Goal: Contribute content

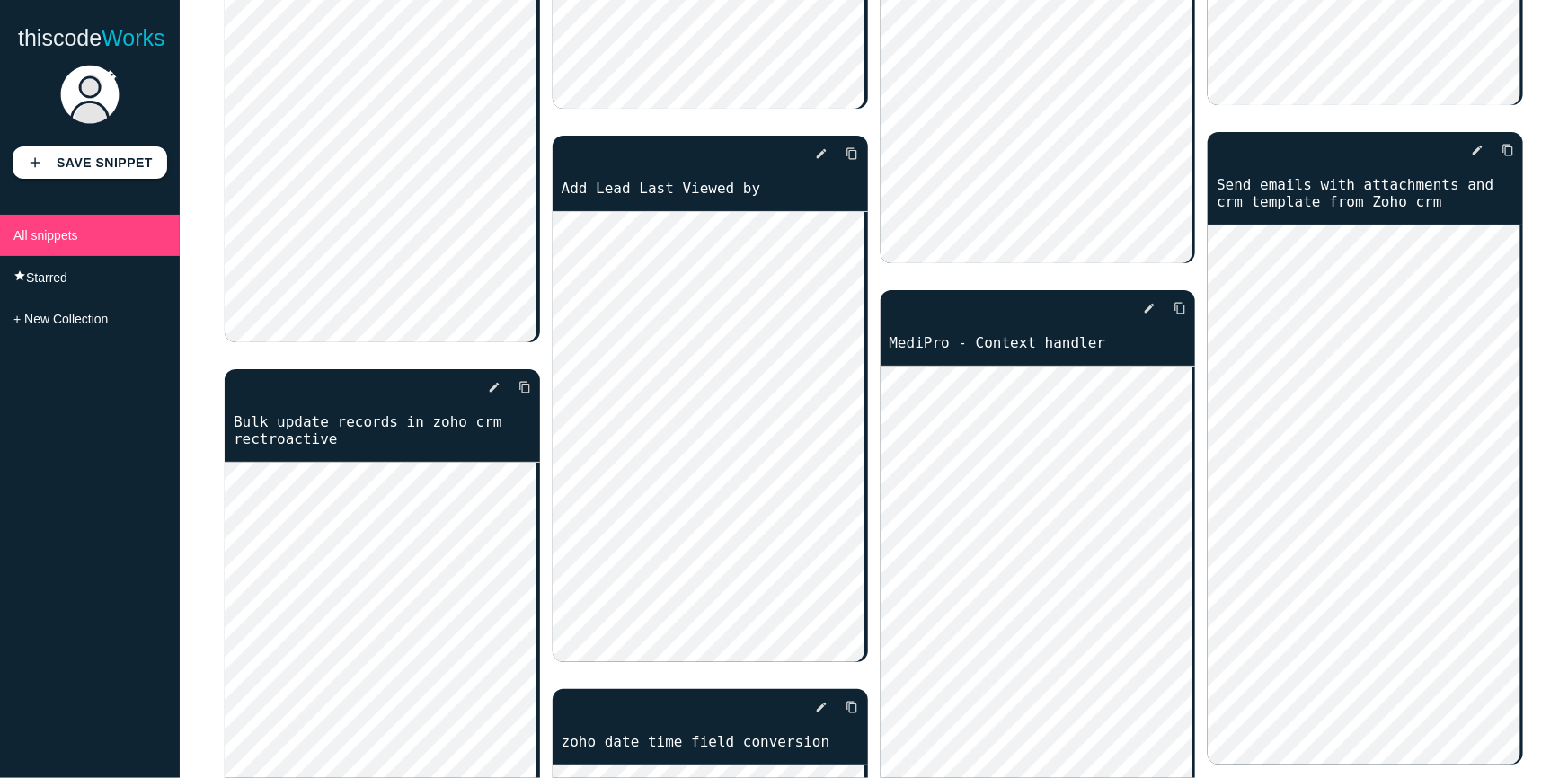
scroll to position [4411, 0]
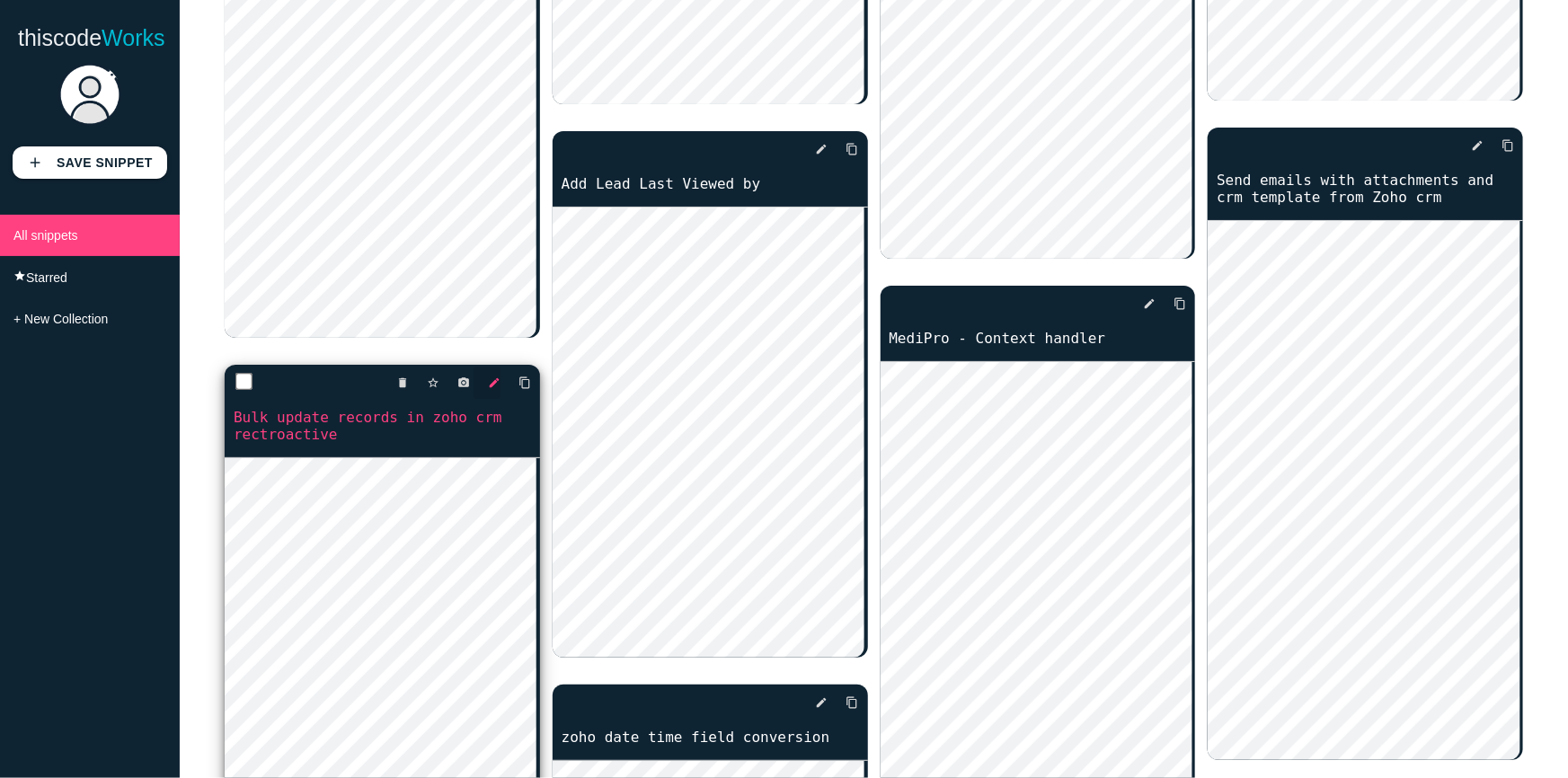
click at [494, 367] on icon "edit" at bounding box center [494, 383] width 12 height 32
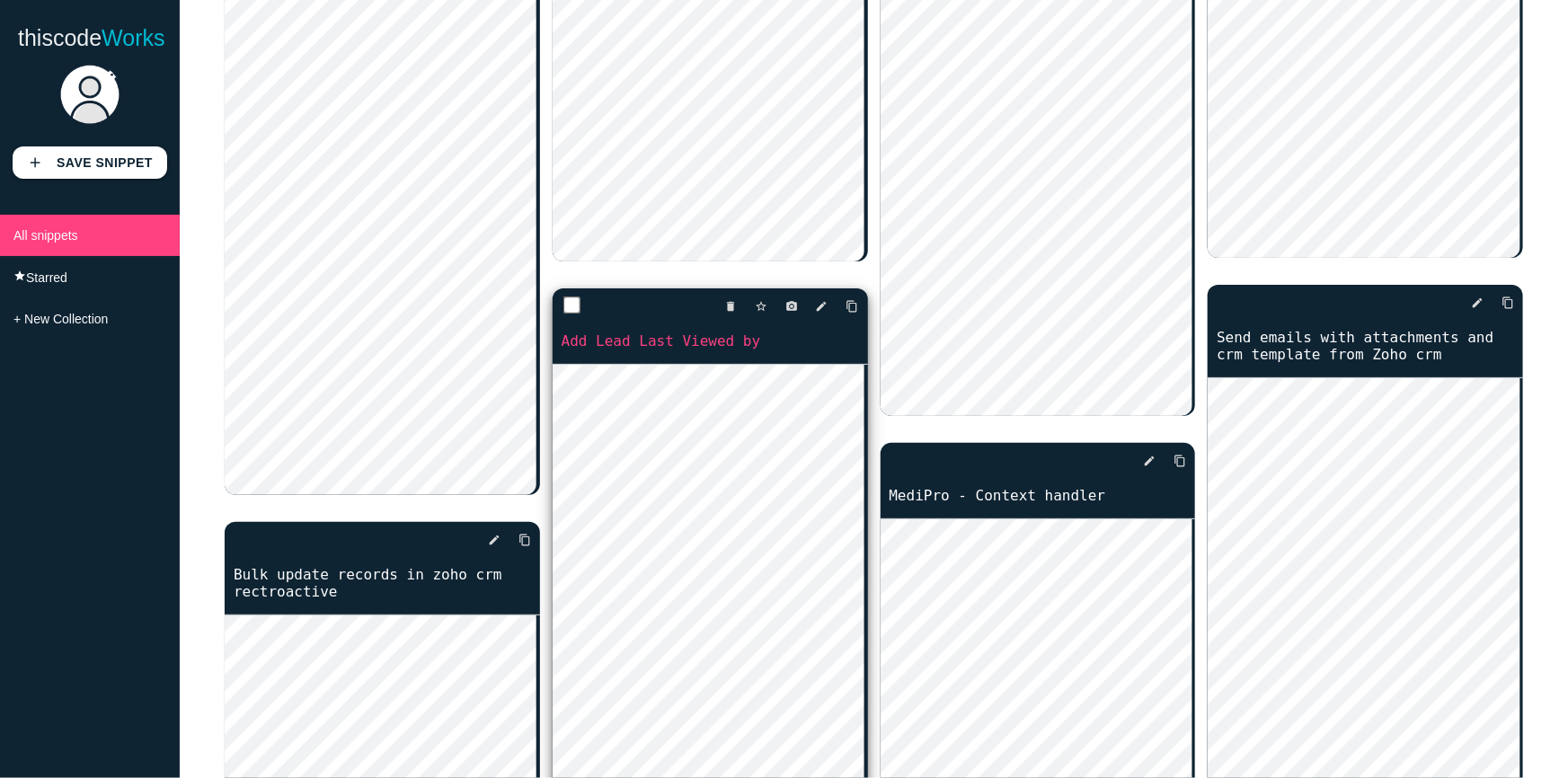
scroll to position [4255, 0]
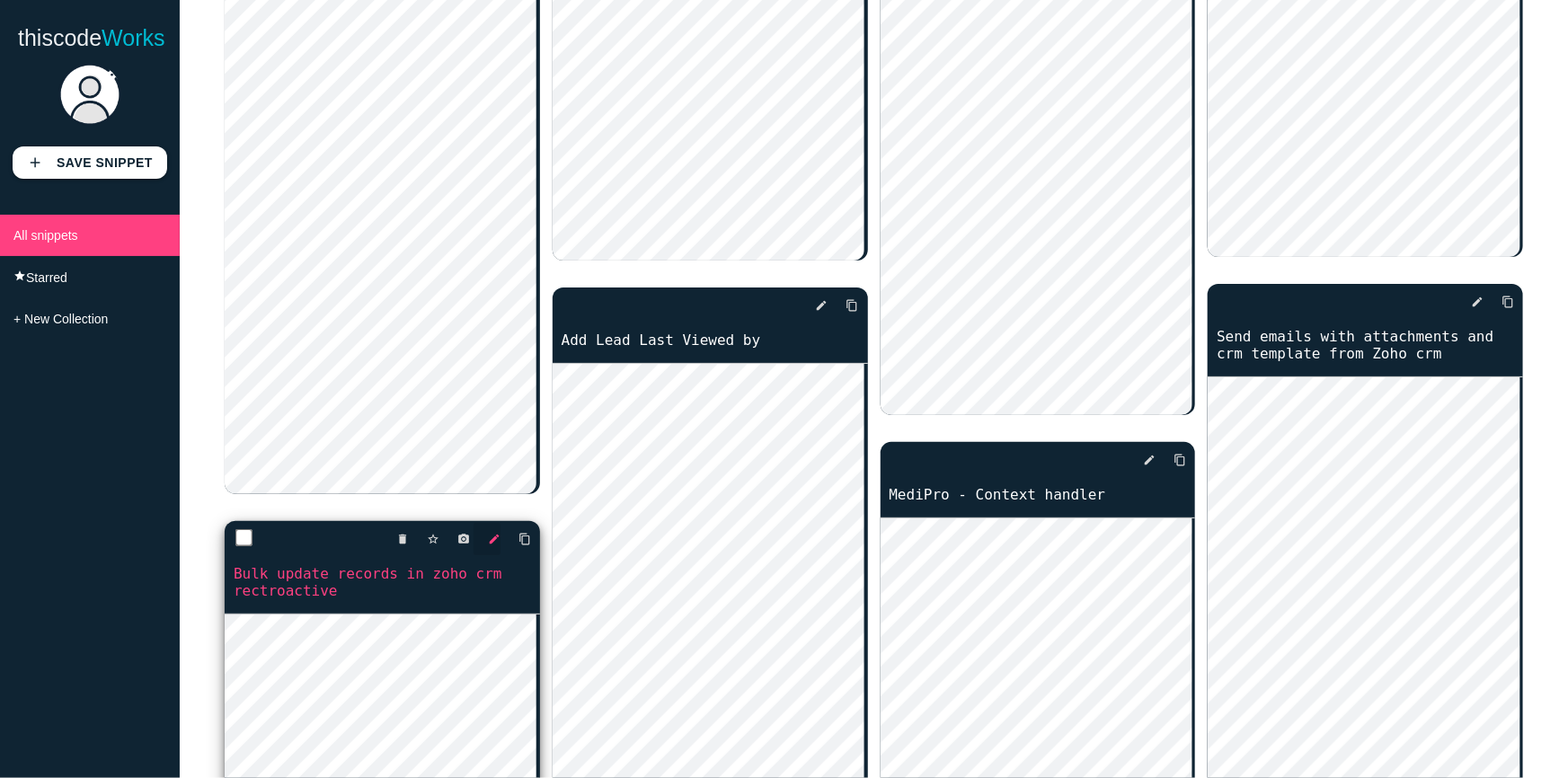
click at [490, 523] on icon "edit" at bounding box center [494, 539] width 12 height 32
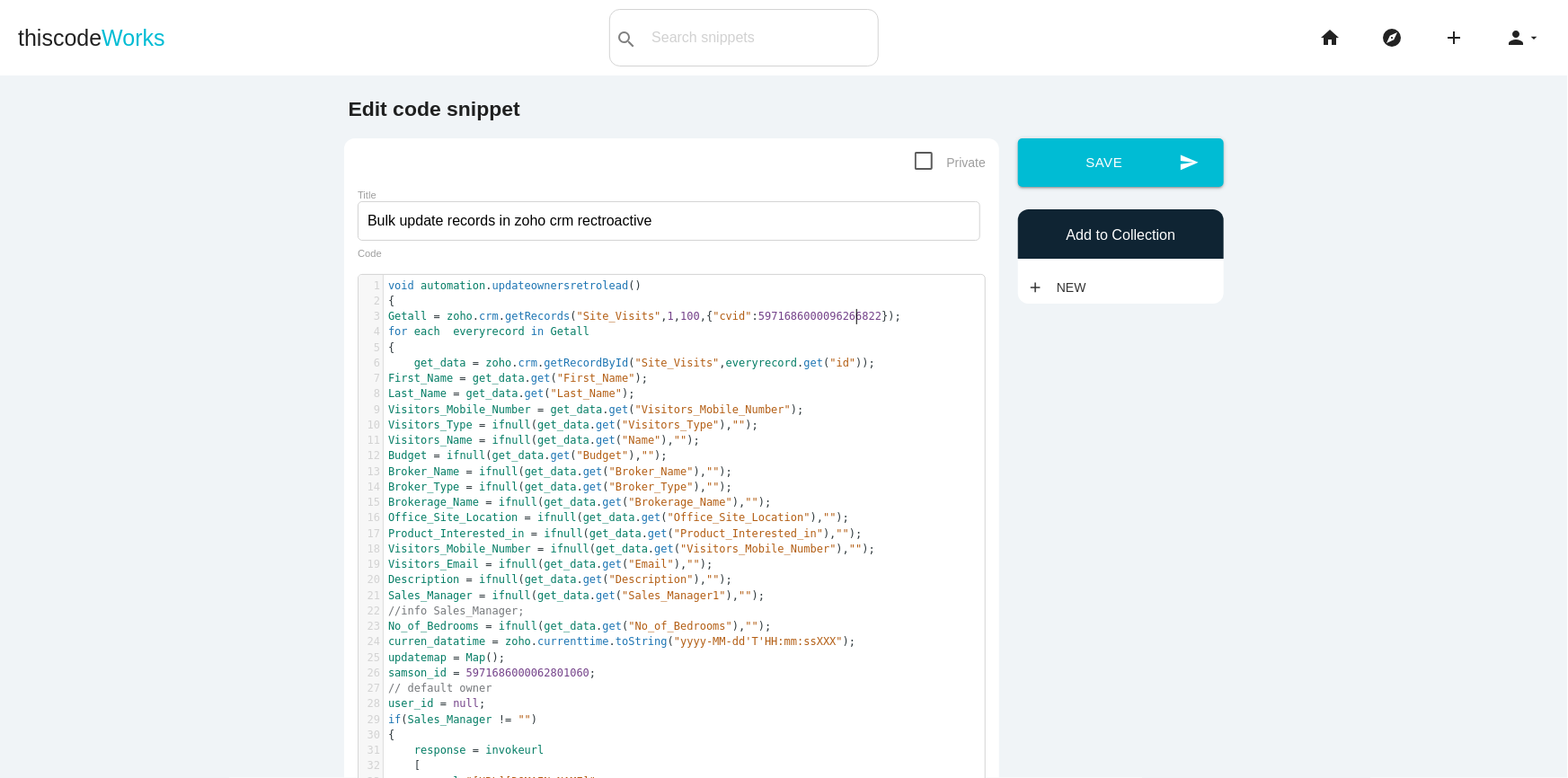
scroll to position [6, 0]
drag, startPoint x: 861, startPoint y: 317, endPoint x: 383, endPoint y: 323, distance: 478.0
click at [384, 323] on pre "Getall = zoho . crm . getRecords ( "Site_Visits" , 1 , 100 ,{ "cvid" : 59716860…" at bounding box center [690, 317] width 613 height 15
type textarea "​Getall = zoho.crm.getRecords("Site_Visits",1,100,{"cvid":5971686000096266822});"
click at [707, 420] on pre "Visitors_Type = ifnull ( get_data . get ( "Visitors_Type" ), "" );" at bounding box center [690, 425] width 613 height 15
